Goal: Task Accomplishment & Management: Manage account settings

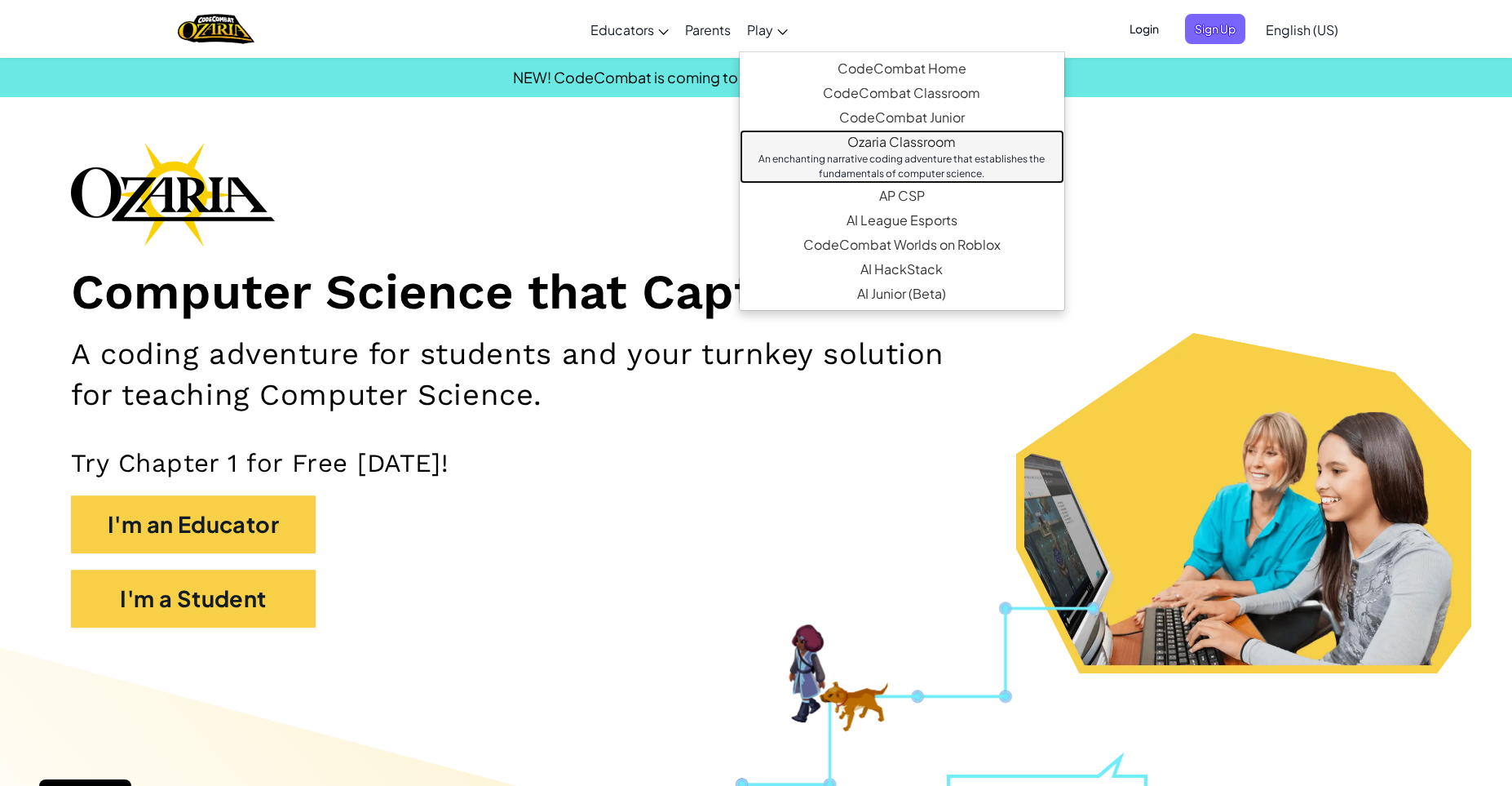
click at [862, 167] on div "An enchanting narrative coding adventure that establishes the fundamentals of c…" at bounding box center [902, 167] width 292 height 30
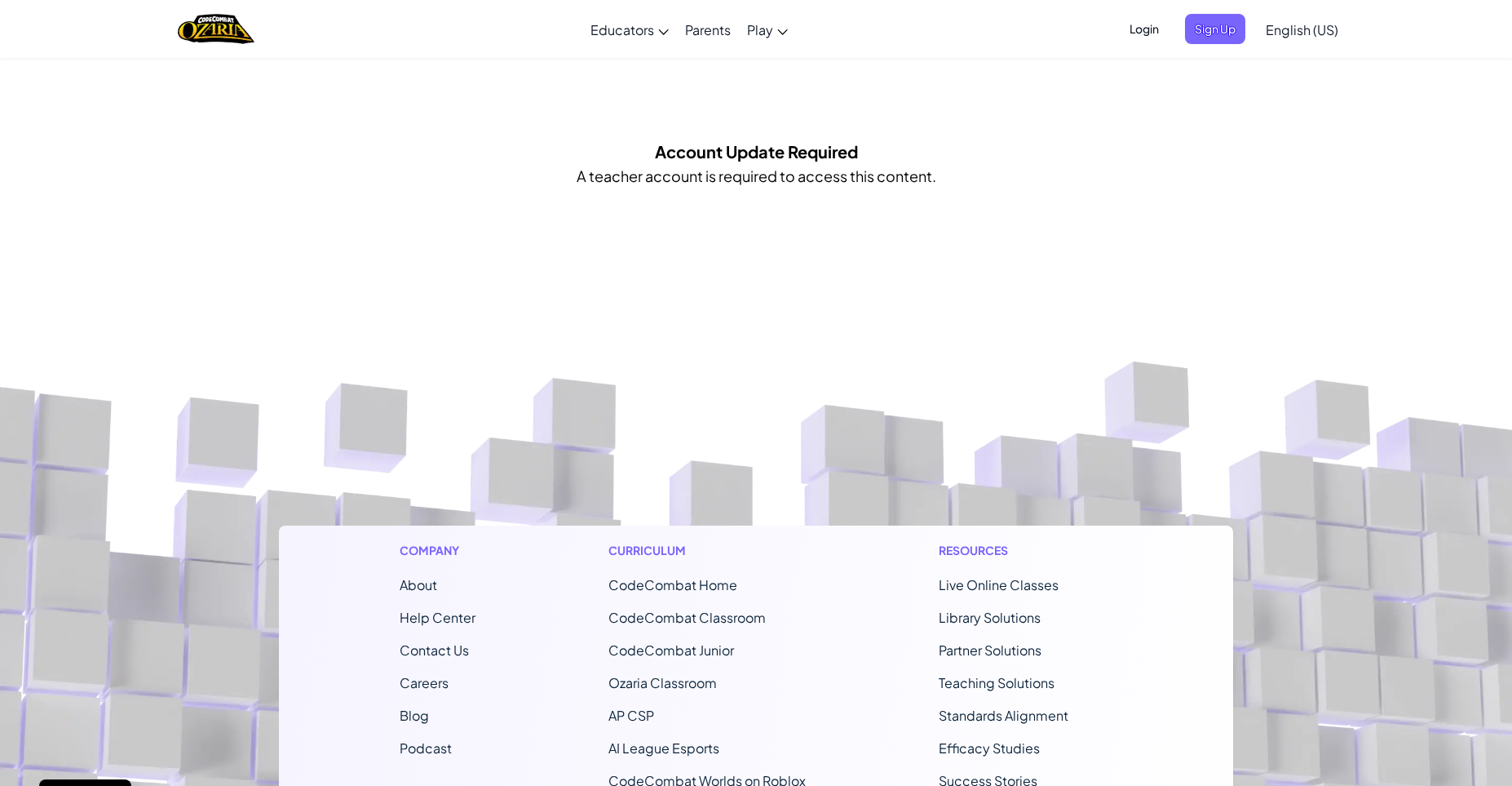
click at [1136, 38] on span "Login" at bounding box center [1143, 29] width 49 height 30
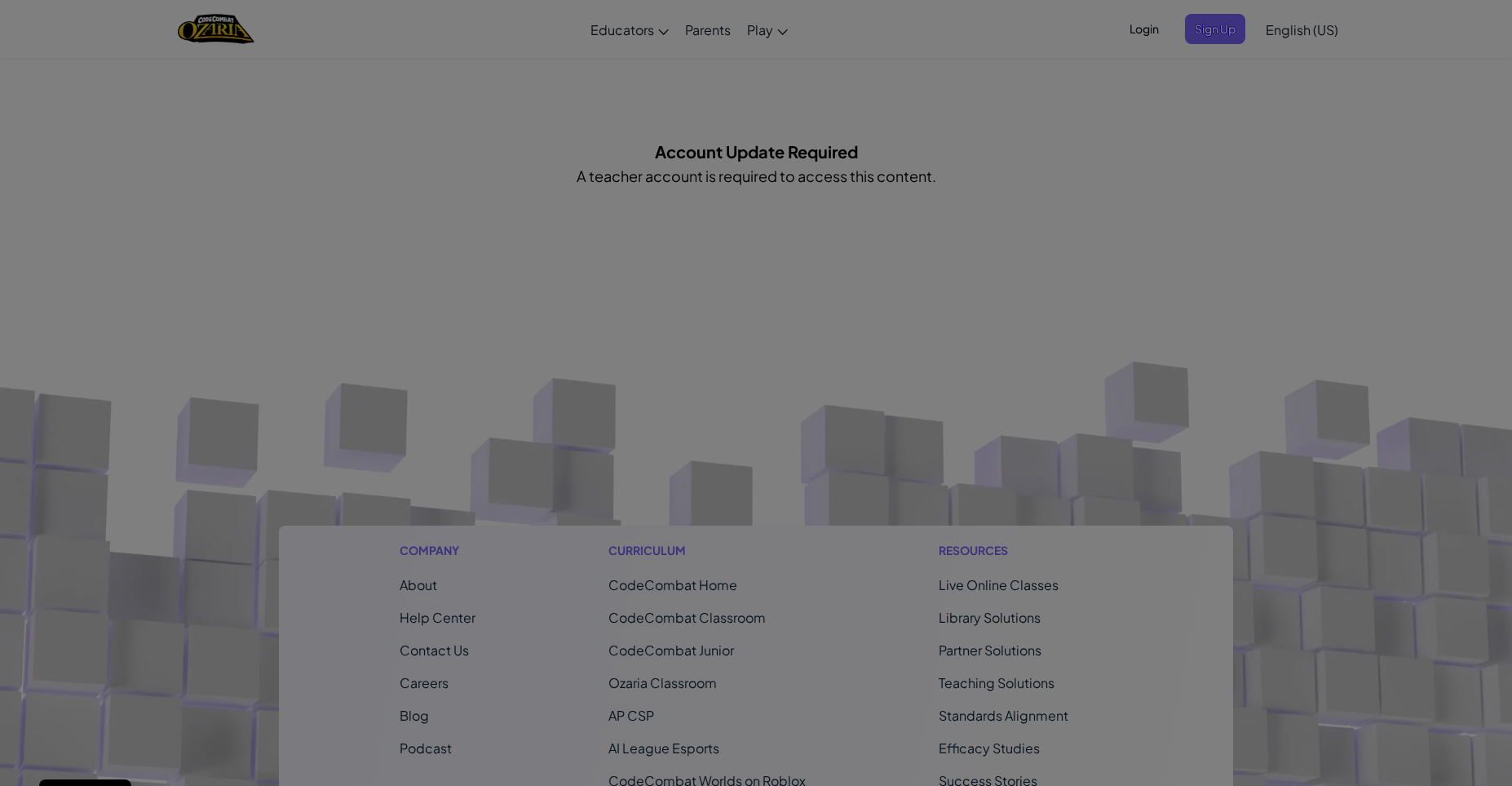
type input "[EMAIL_ADDRESS][DOMAIN_NAME]"
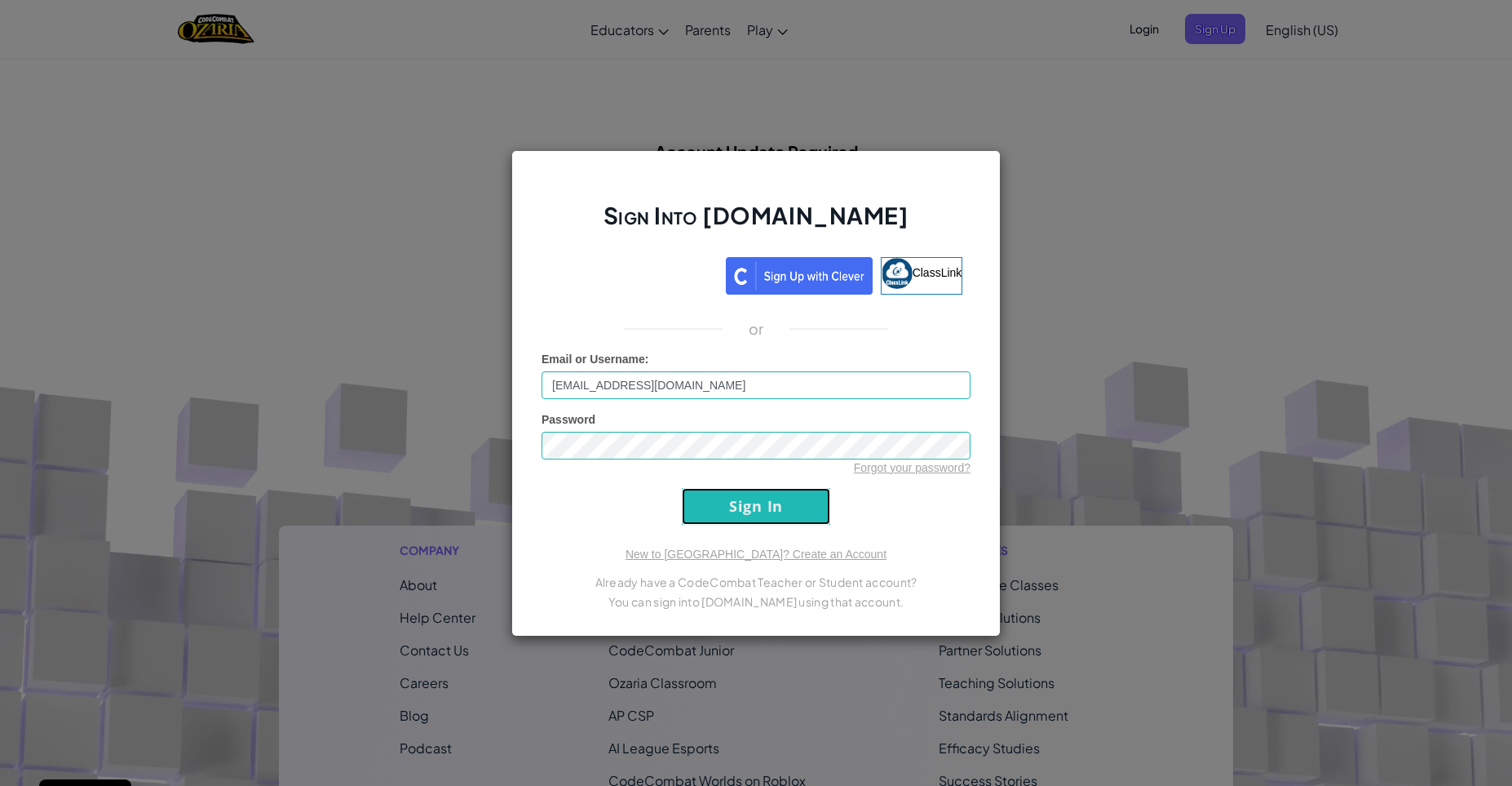
click at [775, 511] on input "Sign In" at bounding box center [756, 506] width 149 height 37
